Goal: Task Accomplishment & Management: Use online tool/utility

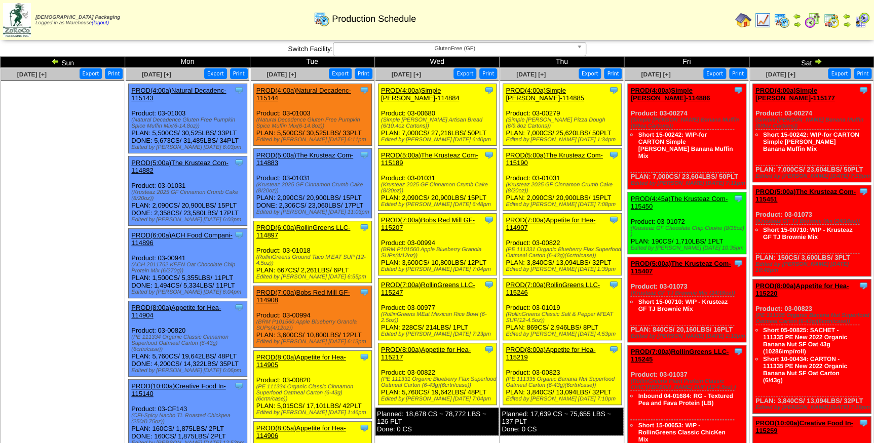
click at [517, 49] on span "GlutenFree (GF)" at bounding box center [454, 49] width 235 height 12
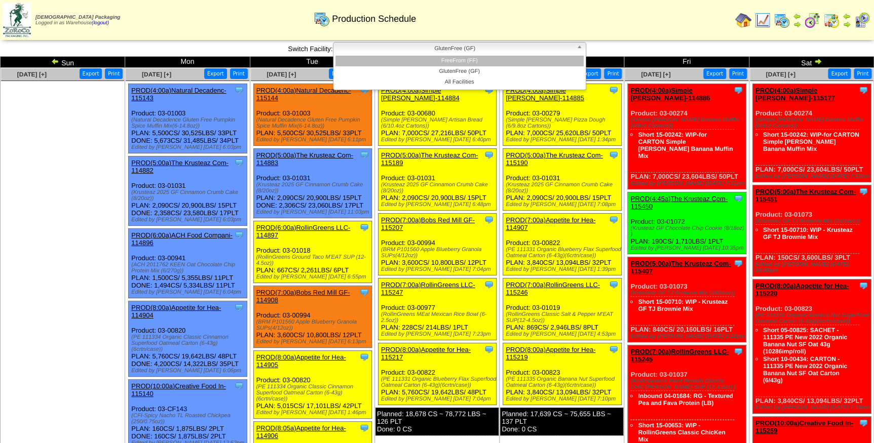
click at [513, 60] on li "FreeFrom (FF)" at bounding box center [459, 61] width 248 height 11
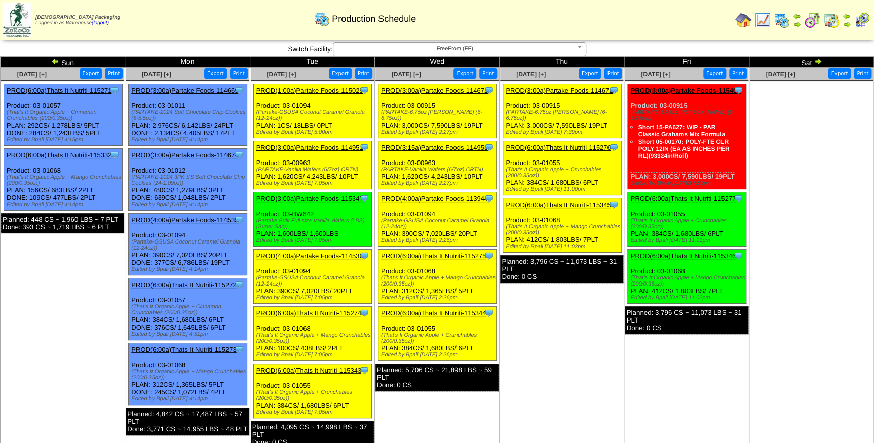
click at [576, 93] on link "PROD(3:00a)Partake Foods-114672" at bounding box center [559, 91] width 107 height 8
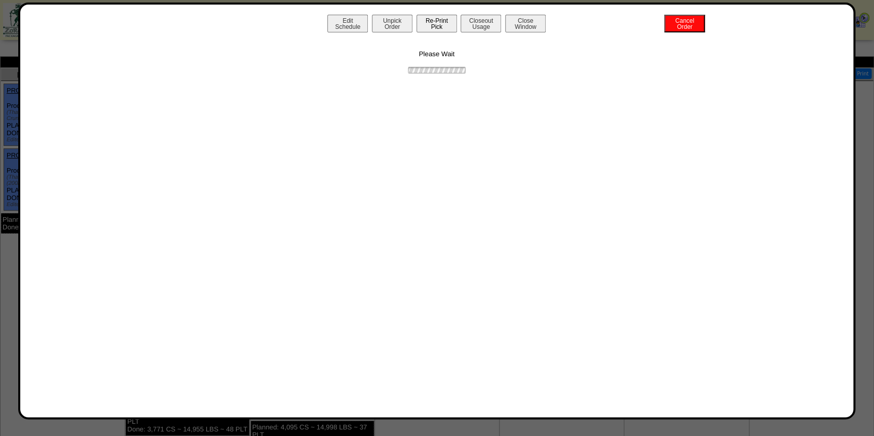
click at [443, 28] on button "Re-Print Pick" at bounding box center [437, 24] width 41 height 18
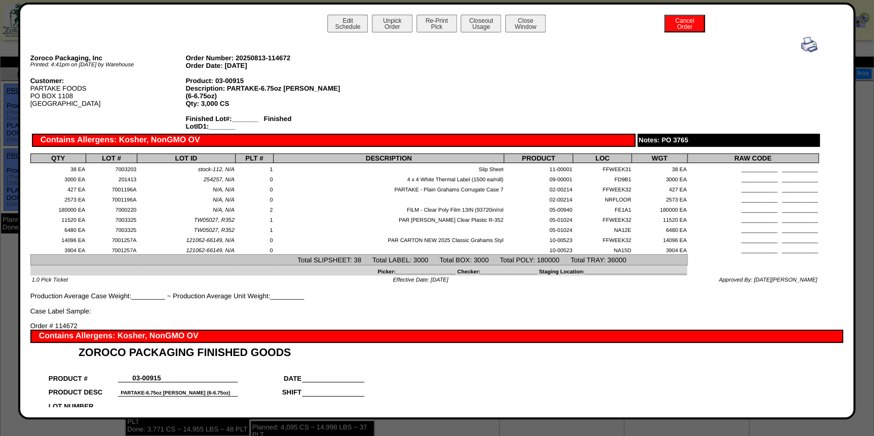
click at [801, 40] on img at bounding box center [809, 44] width 16 height 16
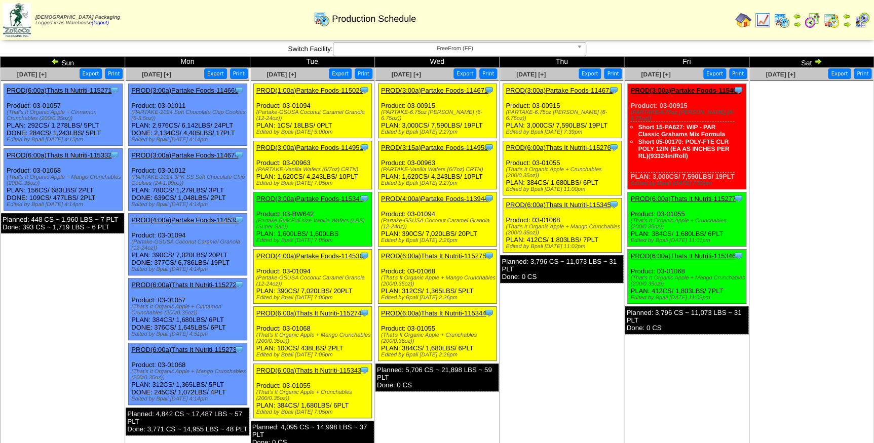
click at [566, 148] on link "PROD(6:00a)Thats It Nutriti-115276" at bounding box center [558, 148] width 105 height 8
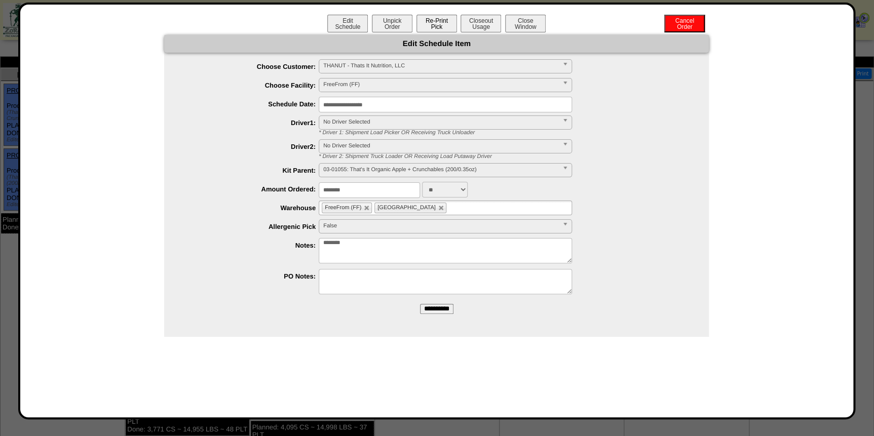
click at [441, 23] on button "Re-Print Pick" at bounding box center [437, 24] width 41 height 18
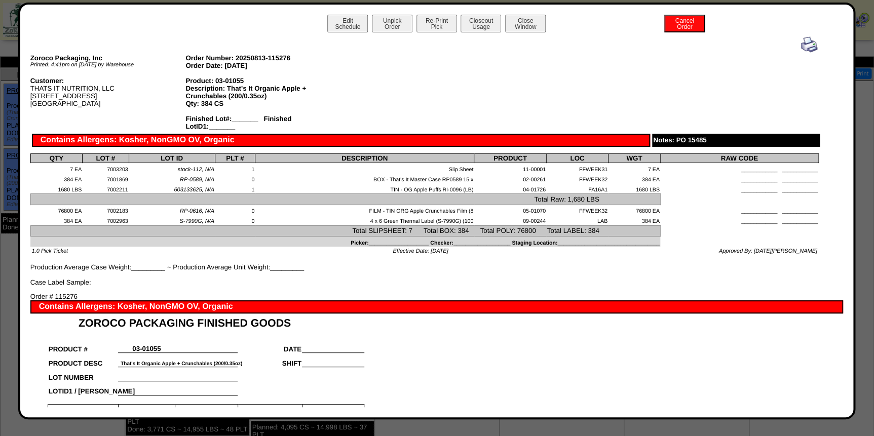
click at [806, 46] on img at bounding box center [809, 44] width 16 height 16
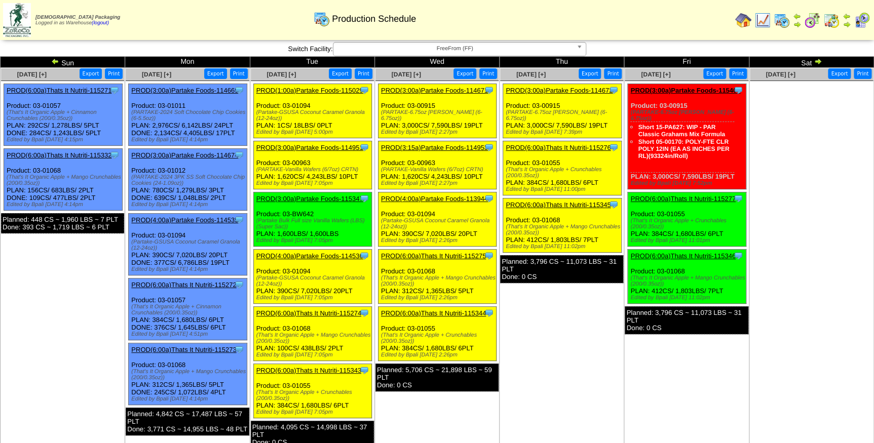
click at [563, 207] on link "PROD(6:00a)Thats It Nutriti-115345" at bounding box center [558, 205] width 105 height 8
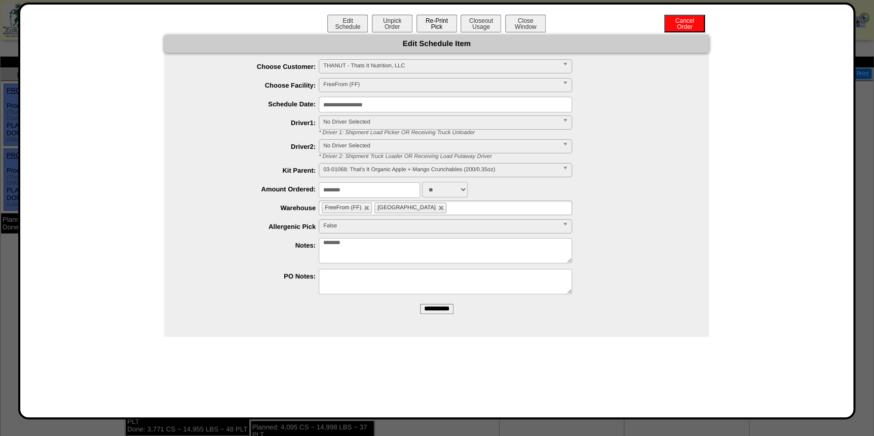
click at [445, 26] on button "Re-Print Pick" at bounding box center [437, 24] width 41 height 18
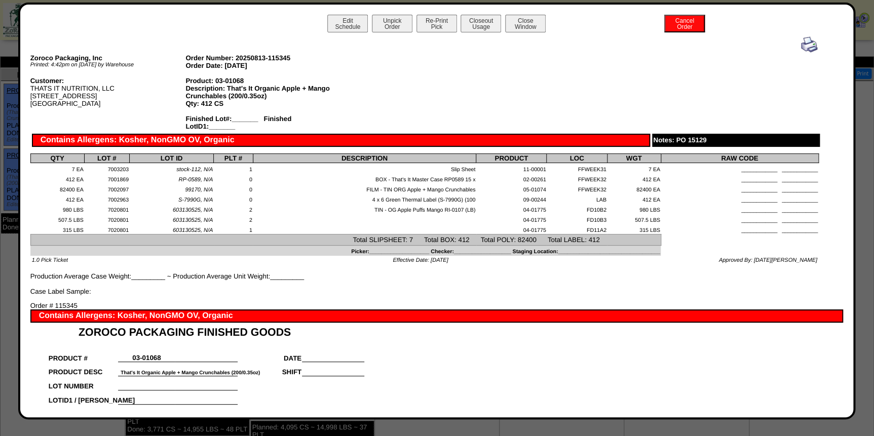
click at [802, 46] on img at bounding box center [809, 44] width 16 height 16
